Goal: Task Accomplishment & Management: Manage account settings

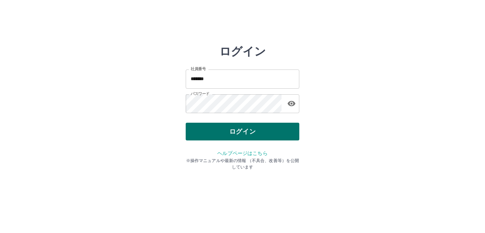
click at [195, 136] on button "ログイン" at bounding box center [243, 132] width 114 height 18
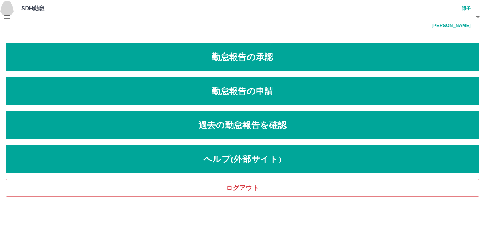
click at [5, 13] on icon "button" at bounding box center [7, 17] width 9 height 9
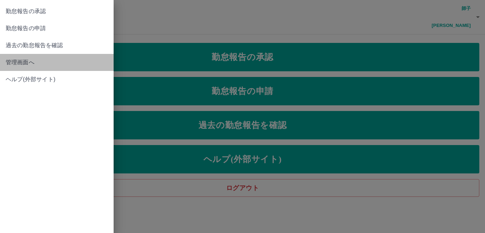
click at [37, 69] on link "管理画面へ" at bounding box center [57, 62] width 114 height 17
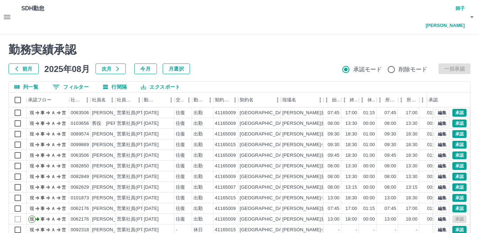
click at [16, 66] on icon "button" at bounding box center [17, 69] width 6 height 6
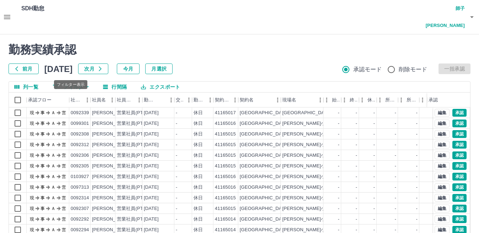
click at [83, 82] on button "0 フィルター" at bounding box center [71, 87] width 48 height 11
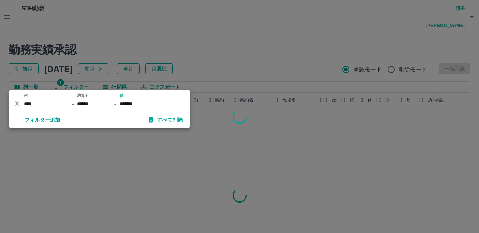
type input "*******"
click at [228, 39] on div at bounding box center [239, 116] width 479 height 233
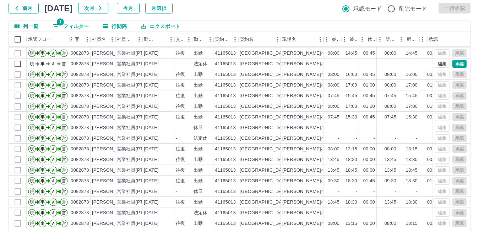
scroll to position [67, 0]
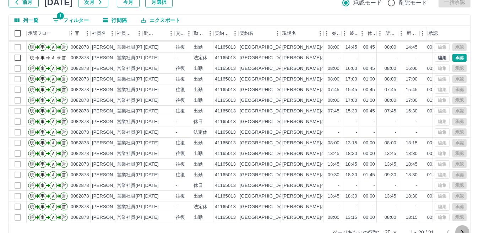
click at [462, 228] on icon "次のページへ" at bounding box center [462, 232] width 9 height 9
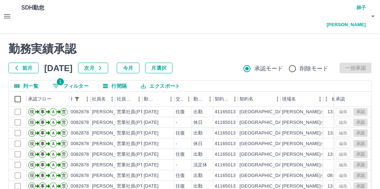
scroll to position [0, 0]
